Goal: Find specific page/section: Find specific page/section

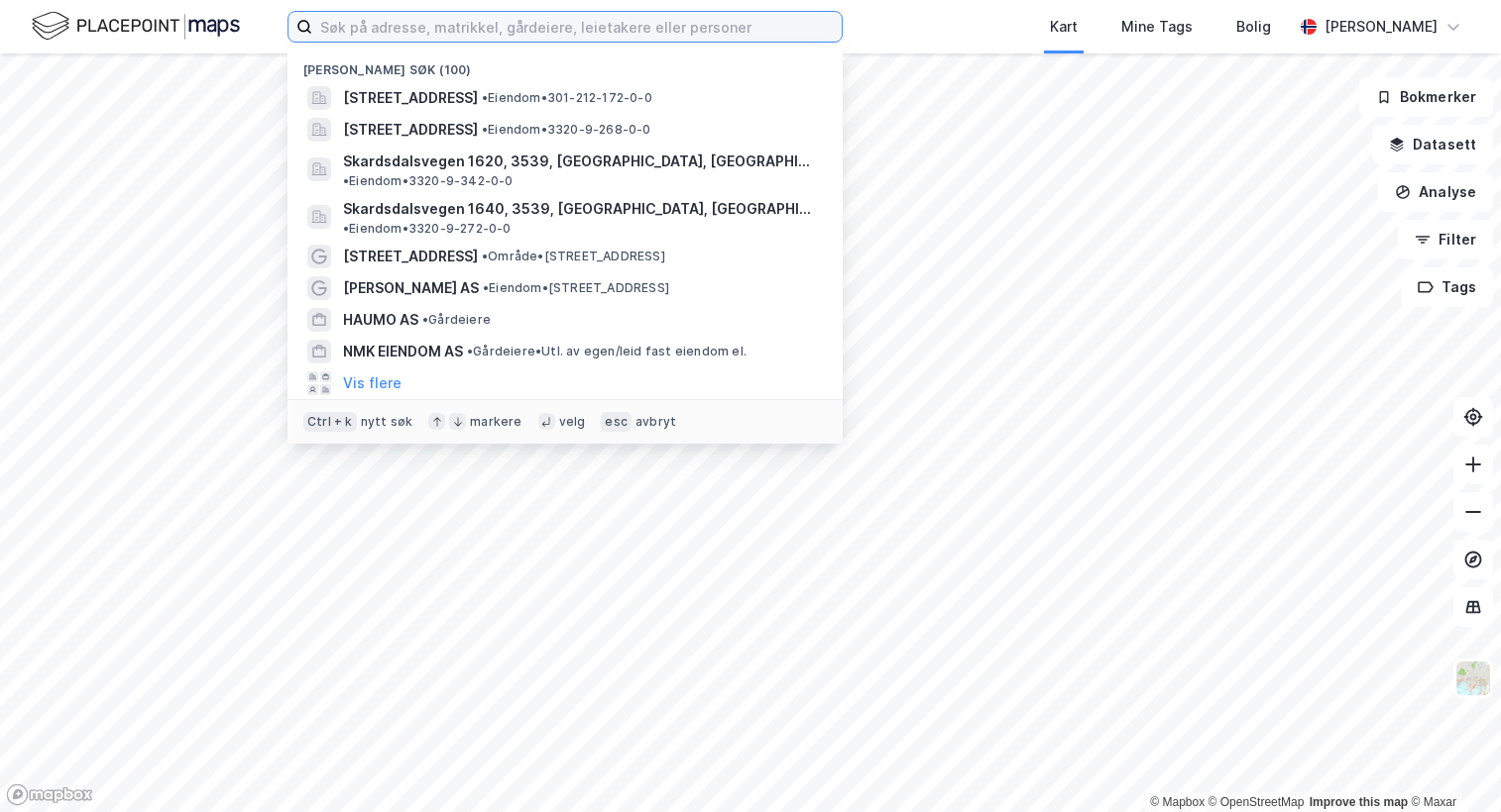
click at [382, 24] on input at bounding box center [576, 27] width 529 height 30
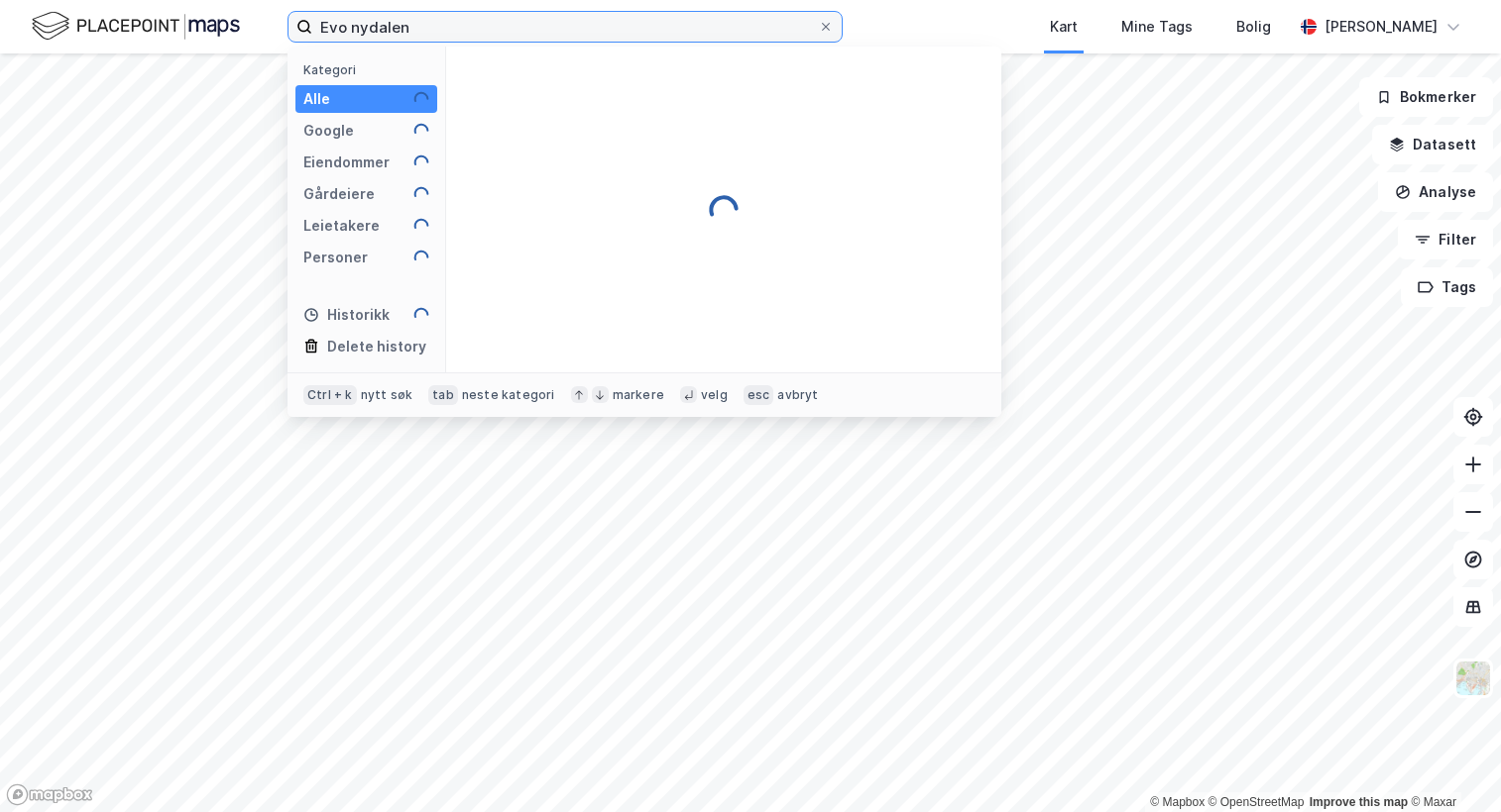
type input "Evo nydalen"
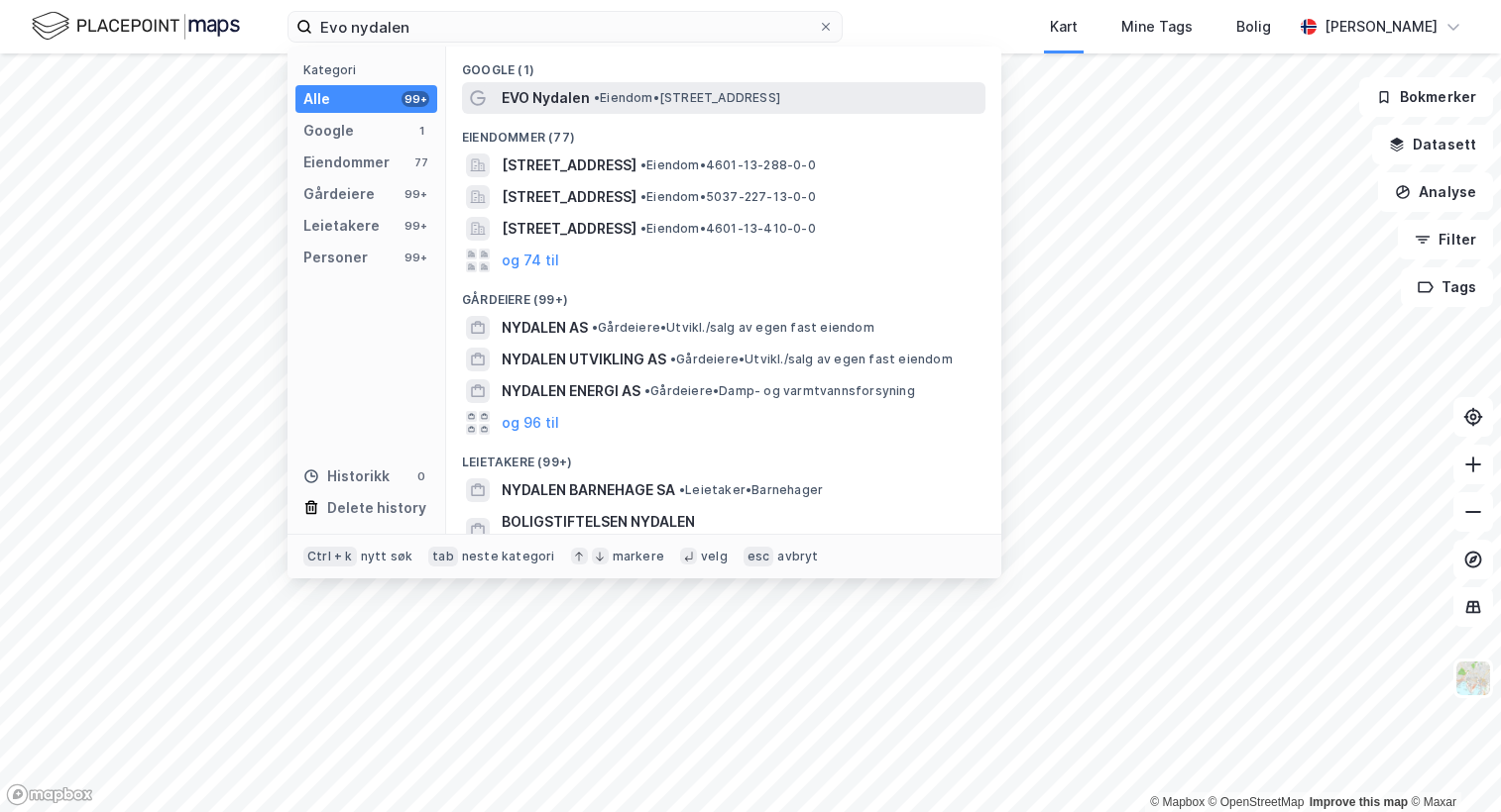
click at [665, 94] on span "• Eiendom • [STREET_ADDRESS]" at bounding box center [687, 98] width 186 height 16
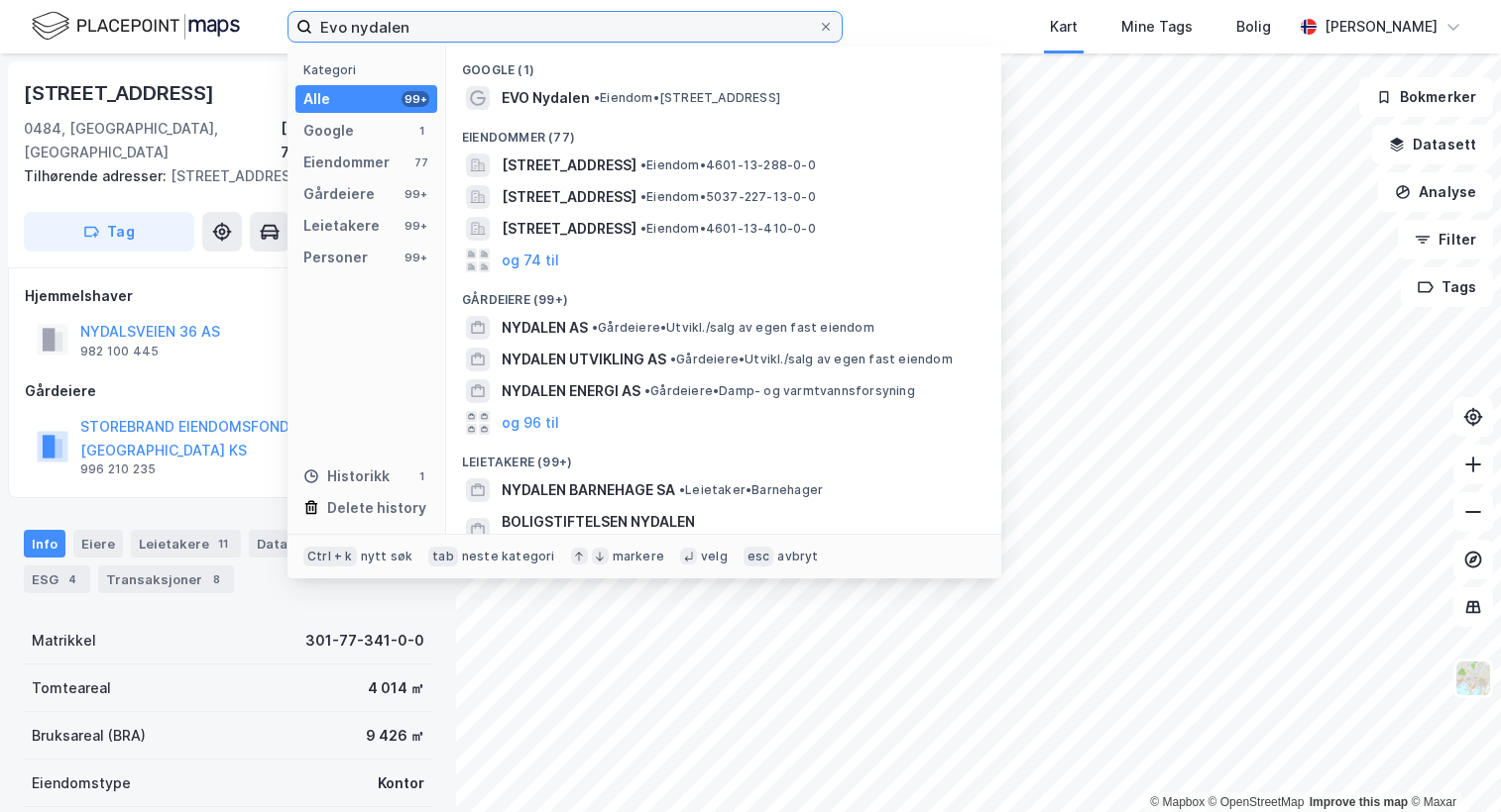
click at [708, 30] on input "Evo nydalen" at bounding box center [564, 27] width 505 height 30
